Goal: Transaction & Acquisition: Purchase product/service

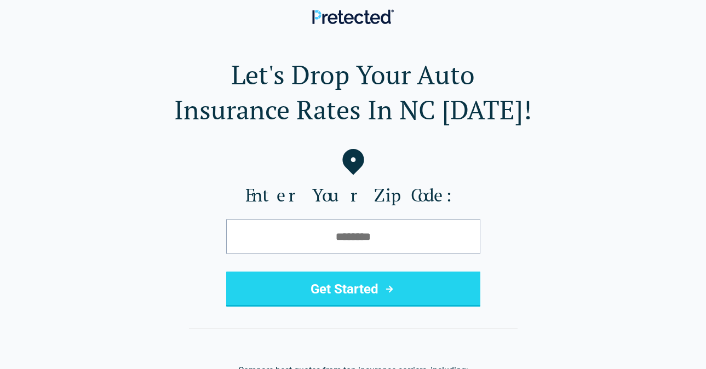
type input "*****"
click at [337, 288] on button "Get Started" at bounding box center [353, 289] width 254 height 35
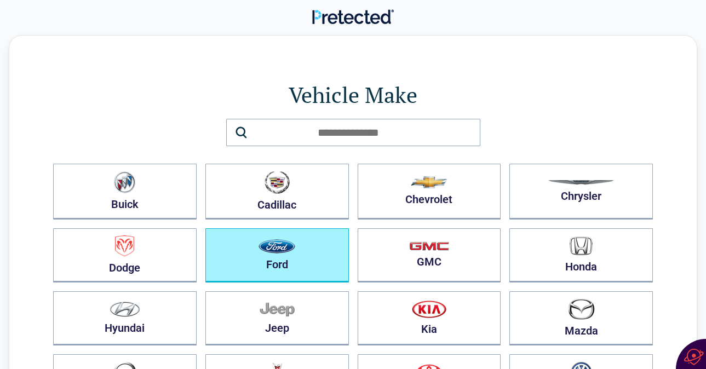
click at [310, 265] on button "Ford" at bounding box center [277, 255] width 144 height 54
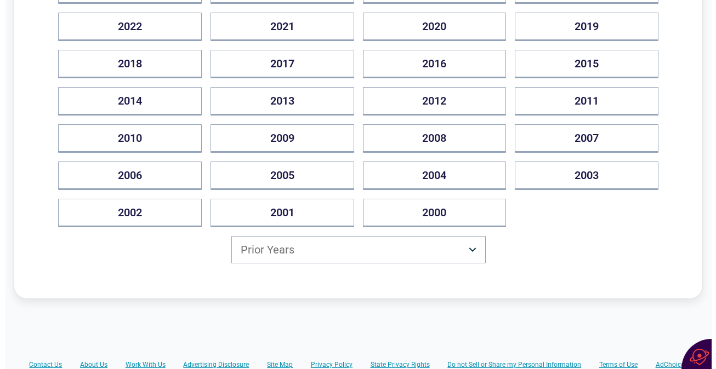
scroll to position [211, 0]
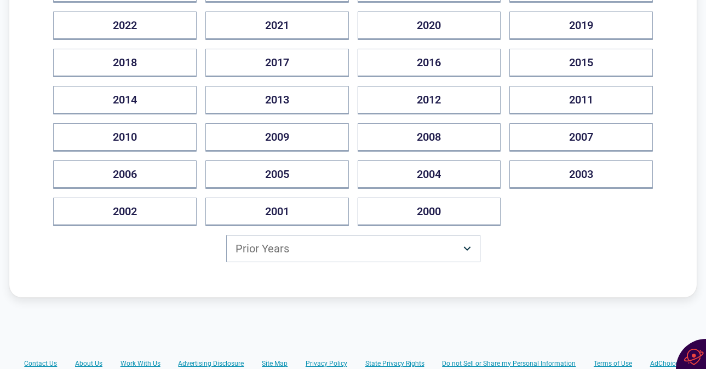
click at [284, 249] on html "Back [US_STATE] Drivers Can Save Up to $500/year Vehicle Year [DATE] 2025 2024 …" at bounding box center [353, 208] width 706 height 838
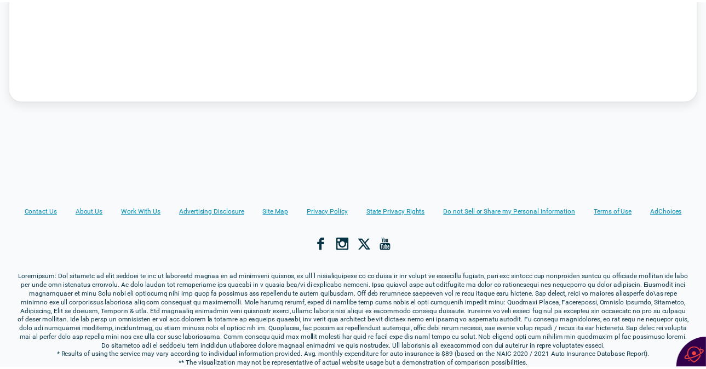
scroll to position [0, 0]
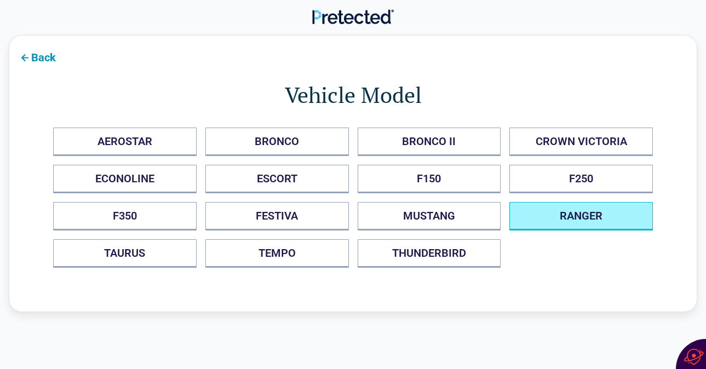
click at [565, 223] on button "RANGER" at bounding box center [582, 216] width 144 height 28
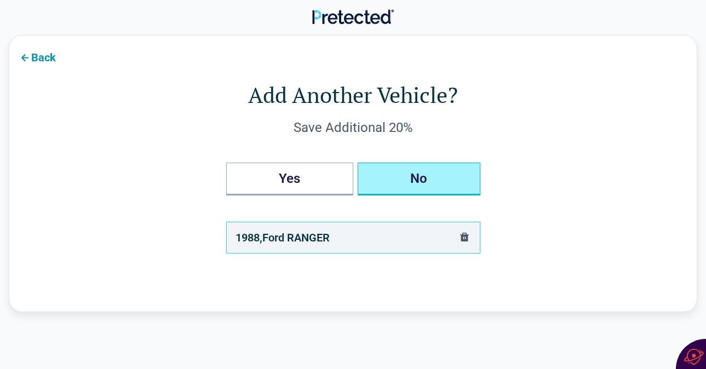
click at [427, 178] on button "No" at bounding box center [419, 179] width 123 height 33
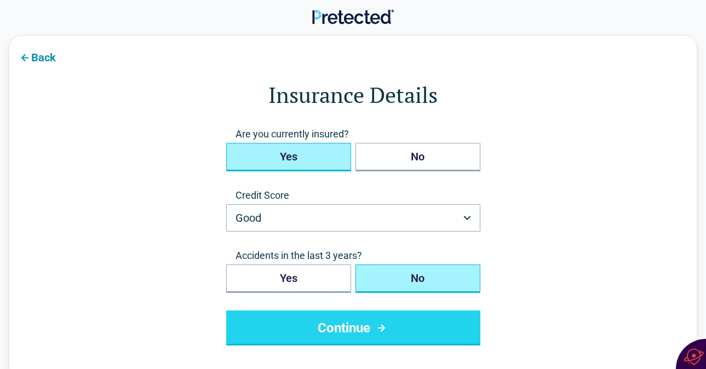
click at [338, 159] on button "Yes" at bounding box center [288, 157] width 125 height 28
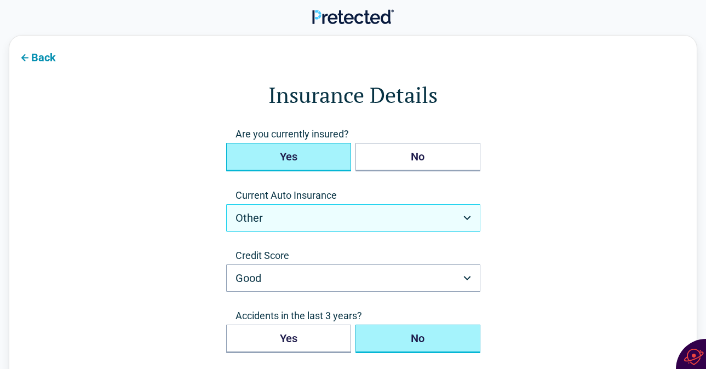
select select "*****"
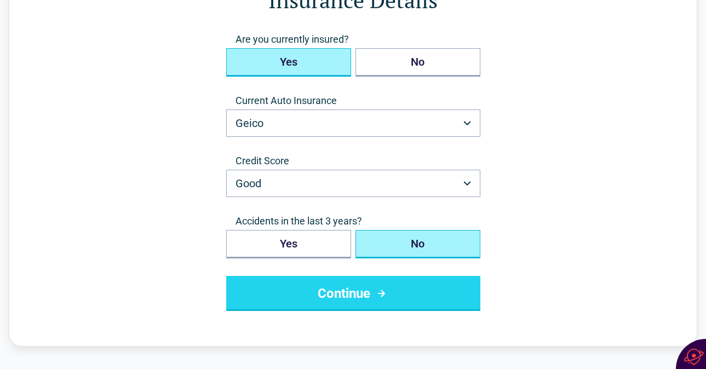
click at [419, 247] on button "No" at bounding box center [418, 244] width 125 height 28
click at [407, 289] on button "Continue" at bounding box center [353, 293] width 254 height 35
